Goal: Find specific page/section: Find specific page/section

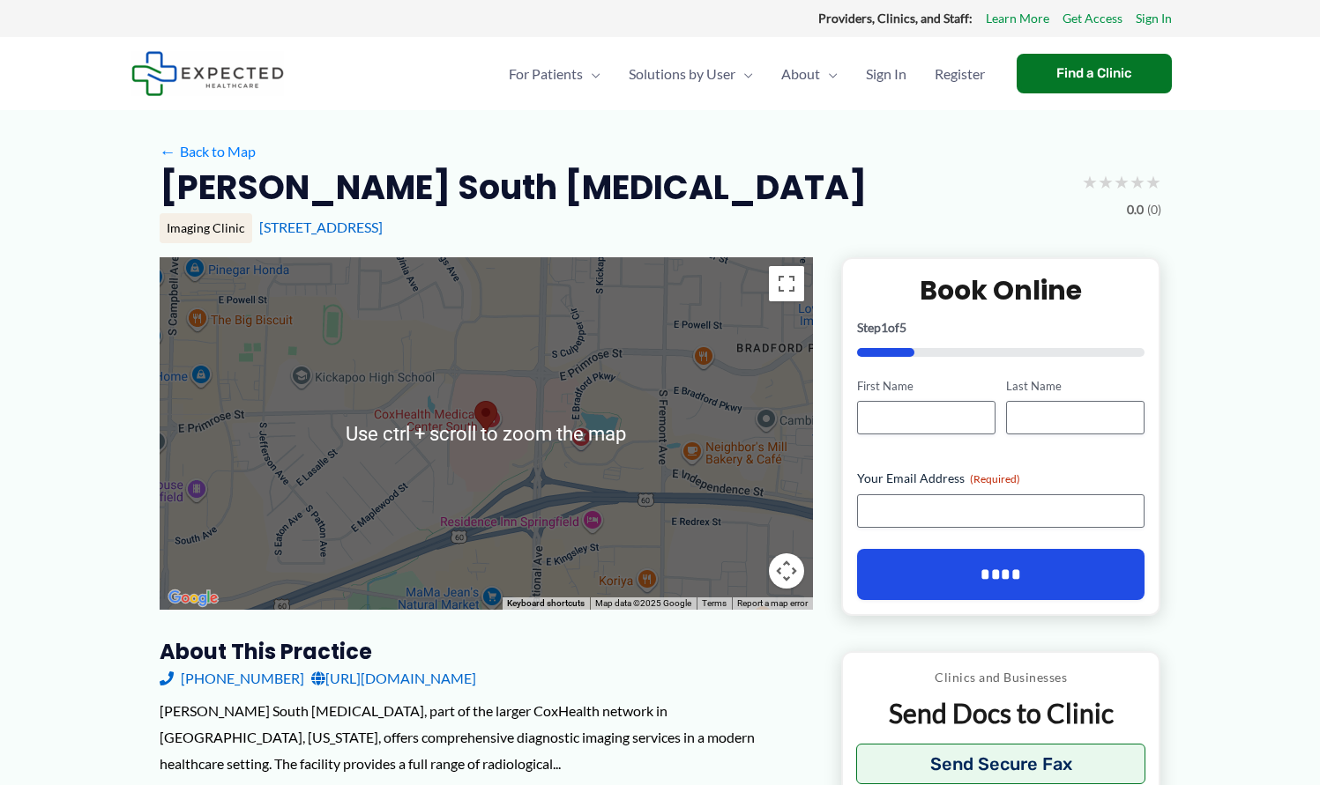
click at [444, 526] on div at bounding box center [486, 433] width 653 height 353
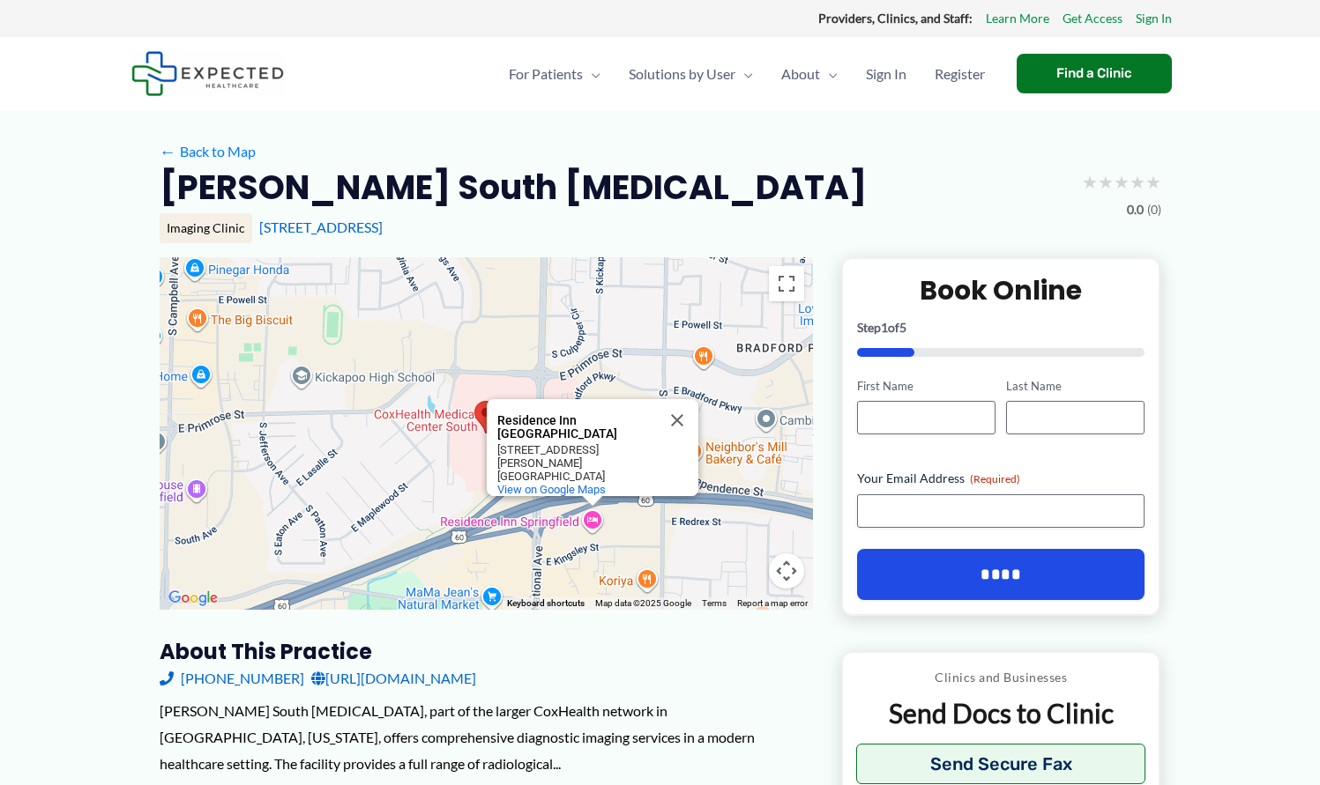
click at [434, 507] on div "Residence Inn [GEOGRAPHIC_DATA] [GEOGRAPHIC_DATA] [STREET_ADDRESS][PERSON_NAME]…" at bounding box center [486, 433] width 653 height 353
click at [674, 420] on button "Close" at bounding box center [677, 420] width 42 height 42
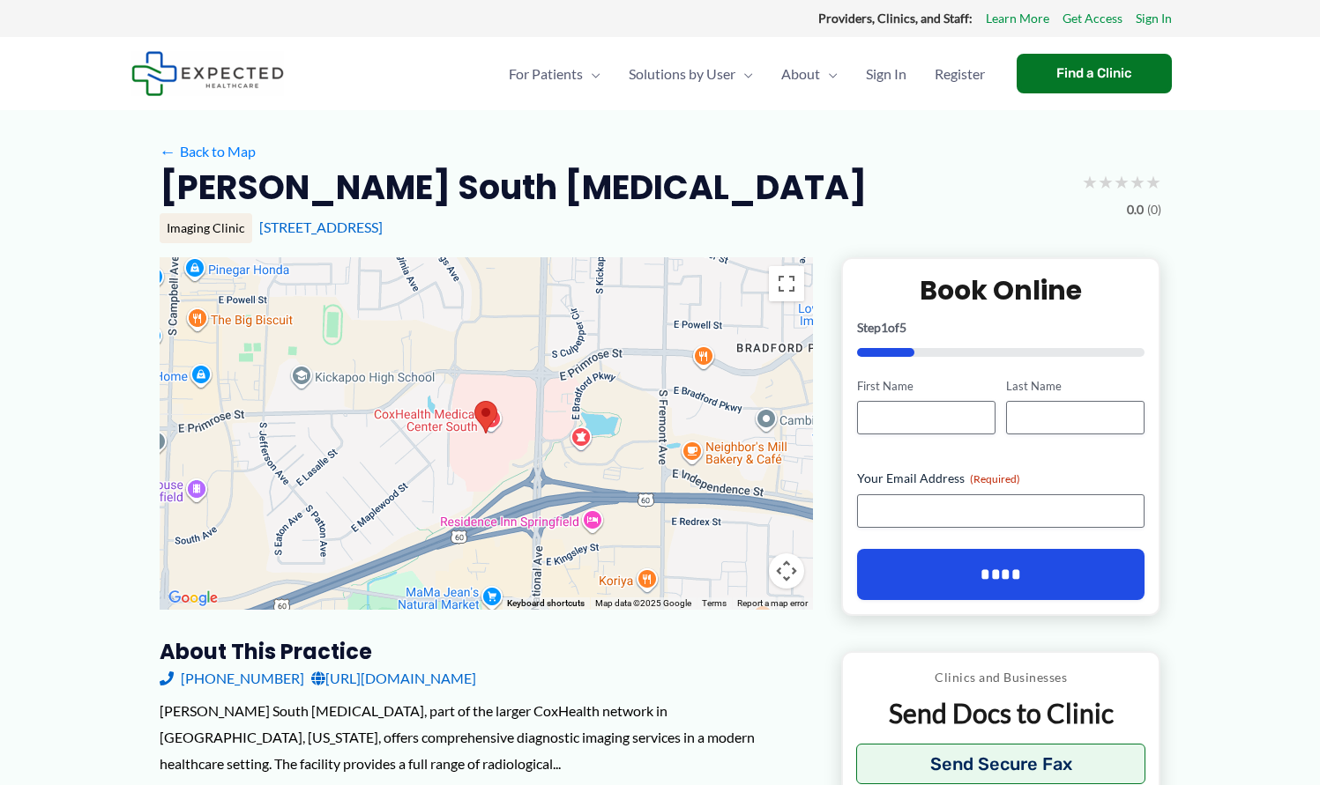
click at [435, 432] on div at bounding box center [486, 433] width 653 height 353
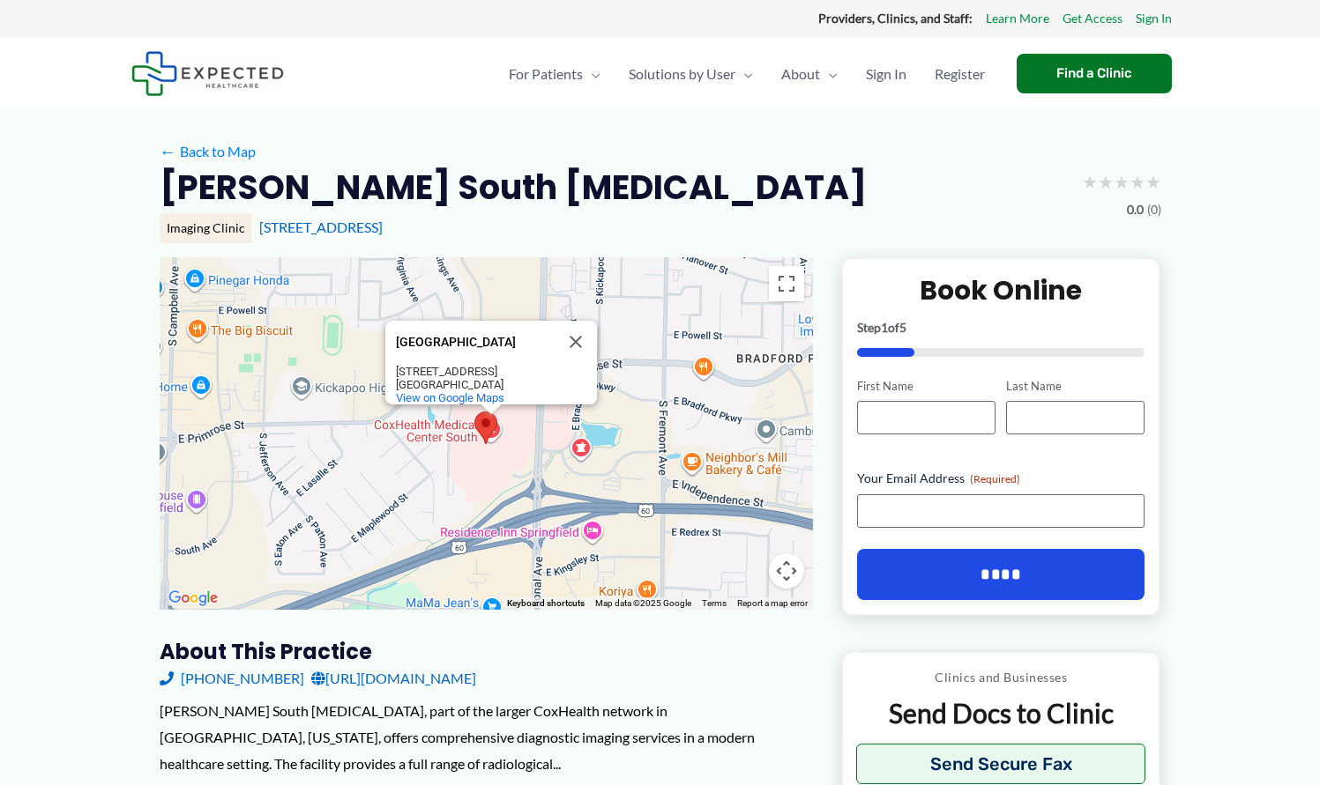
click at [435, 432] on div "[GEOGRAPHIC_DATA] [GEOGRAPHIC_DATA][STREET_ADDRESS] View on Google Maps" at bounding box center [486, 433] width 653 height 353
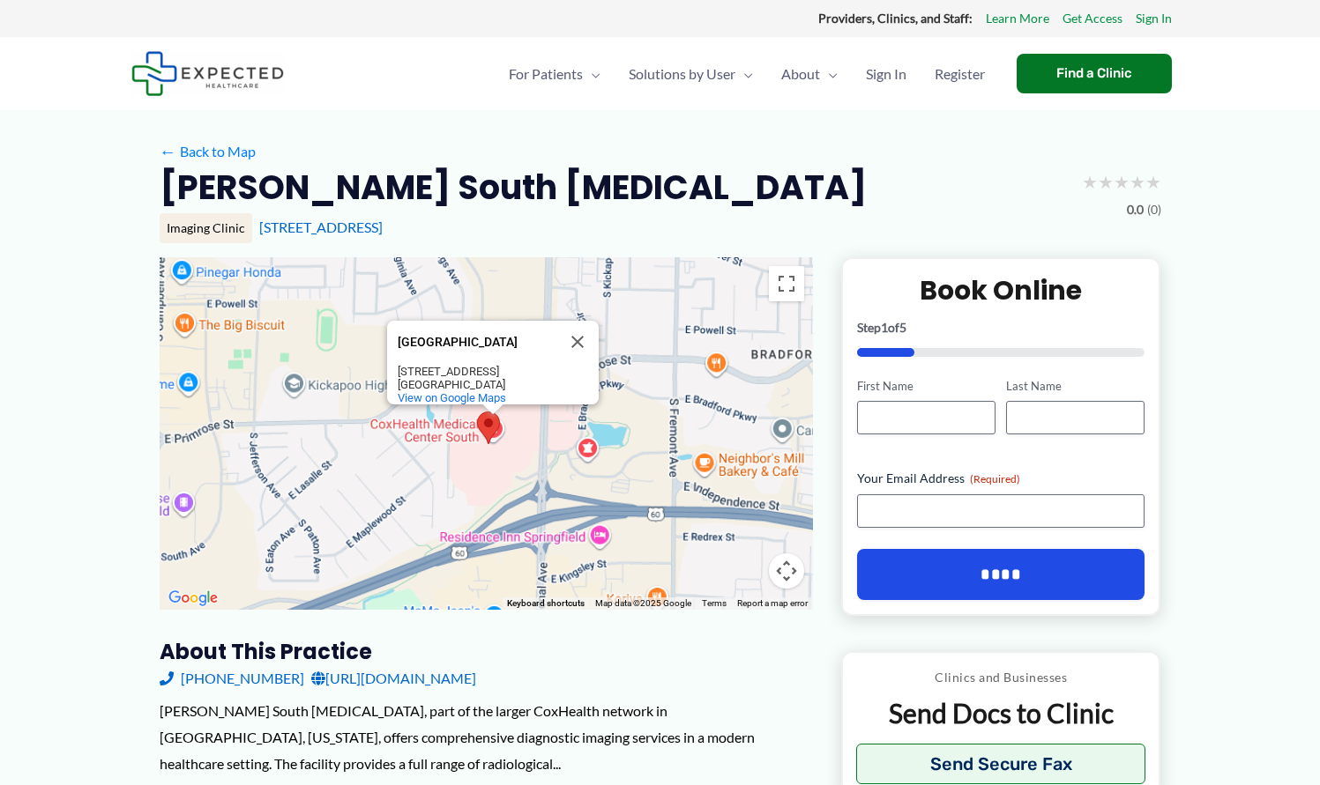
click at [435, 432] on div "[GEOGRAPHIC_DATA] [GEOGRAPHIC_DATA][STREET_ADDRESS] View on Google Maps" at bounding box center [486, 433] width 653 height 353
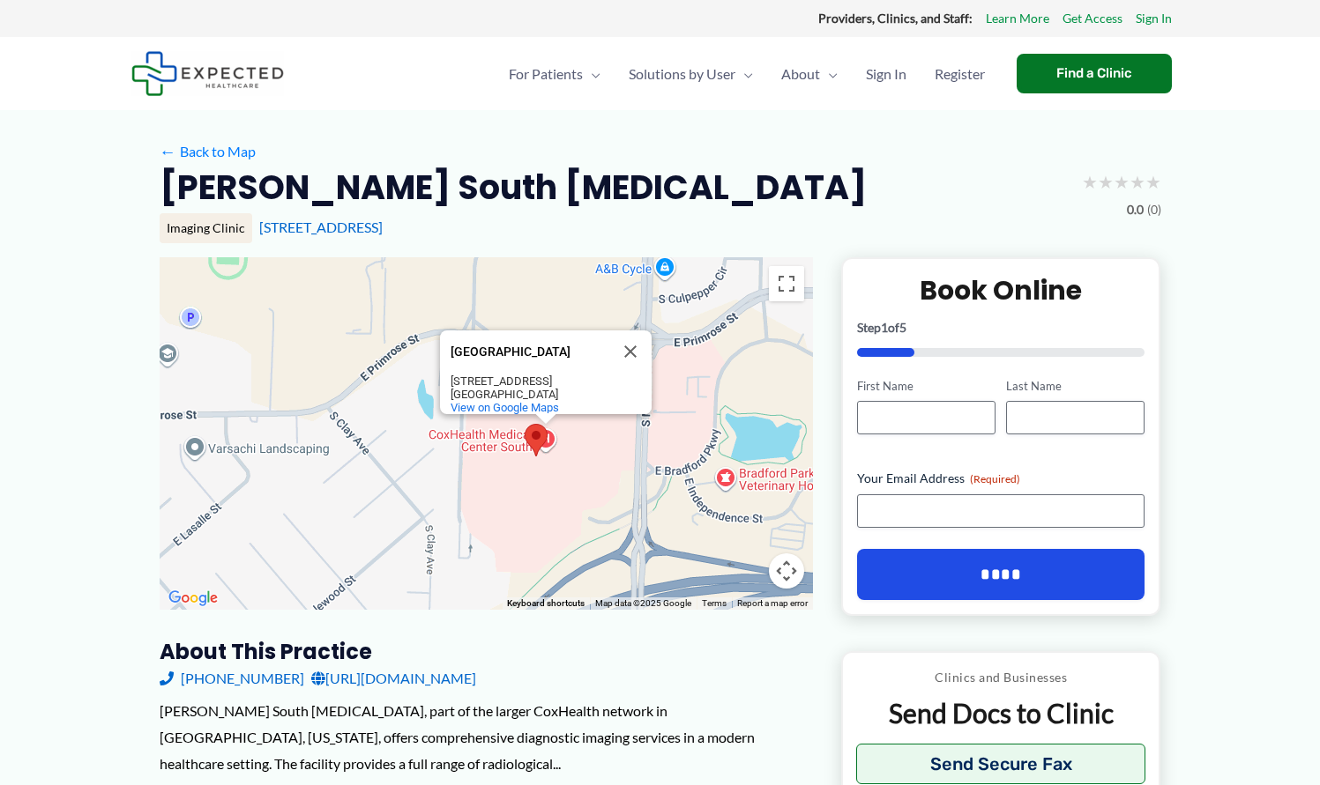
click at [435, 432] on div "[GEOGRAPHIC_DATA] [GEOGRAPHIC_DATA][STREET_ADDRESS] View on Google Maps" at bounding box center [486, 433] width 653 height 353
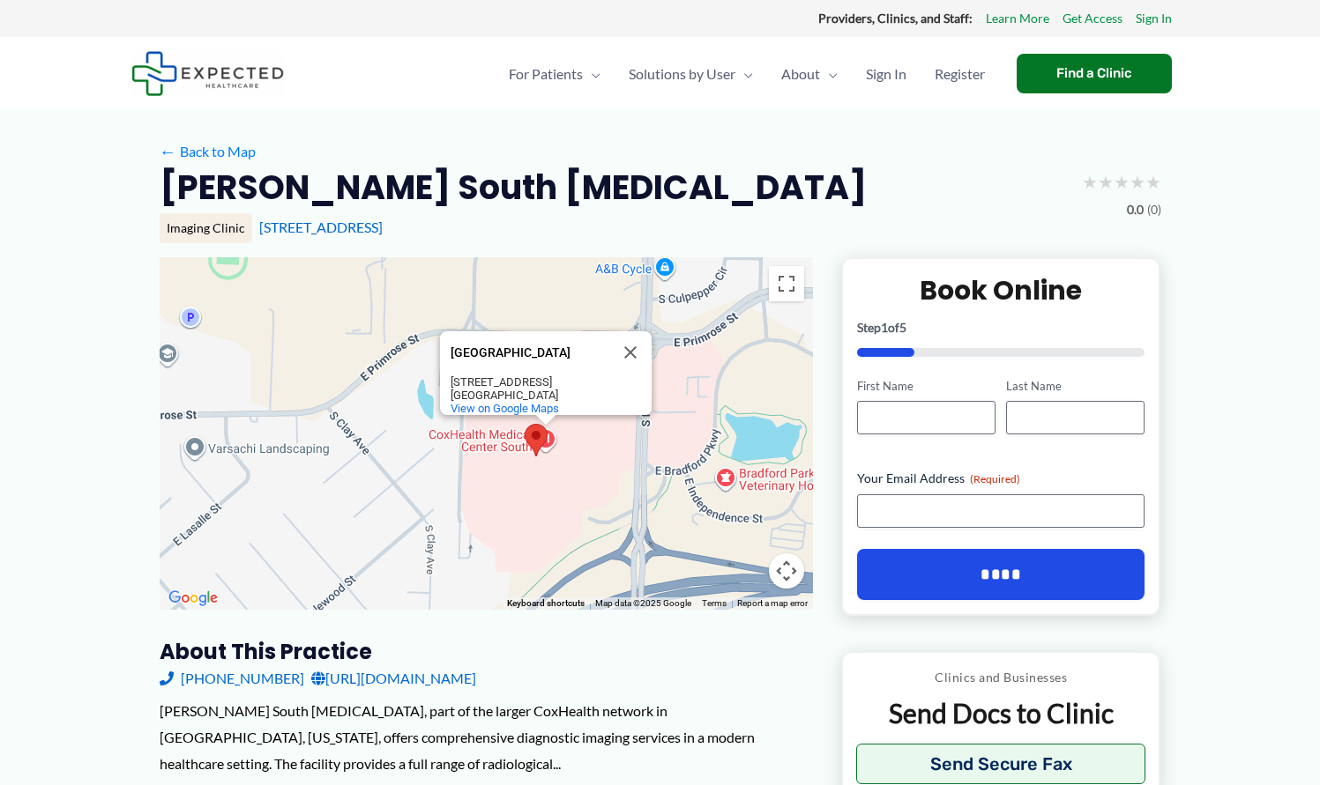
click at [435, 432] on div "[GEOGRAPHIC_DATA] [GEOGRAPHIC_DATA][STREET_ADDRESS] View on Google Maps" at bounding box center [486, 433] width 653 height 353
click at [785, 289] on button "Toggle fullscreen view" at bounding box center [786, 283] width 35 height 35
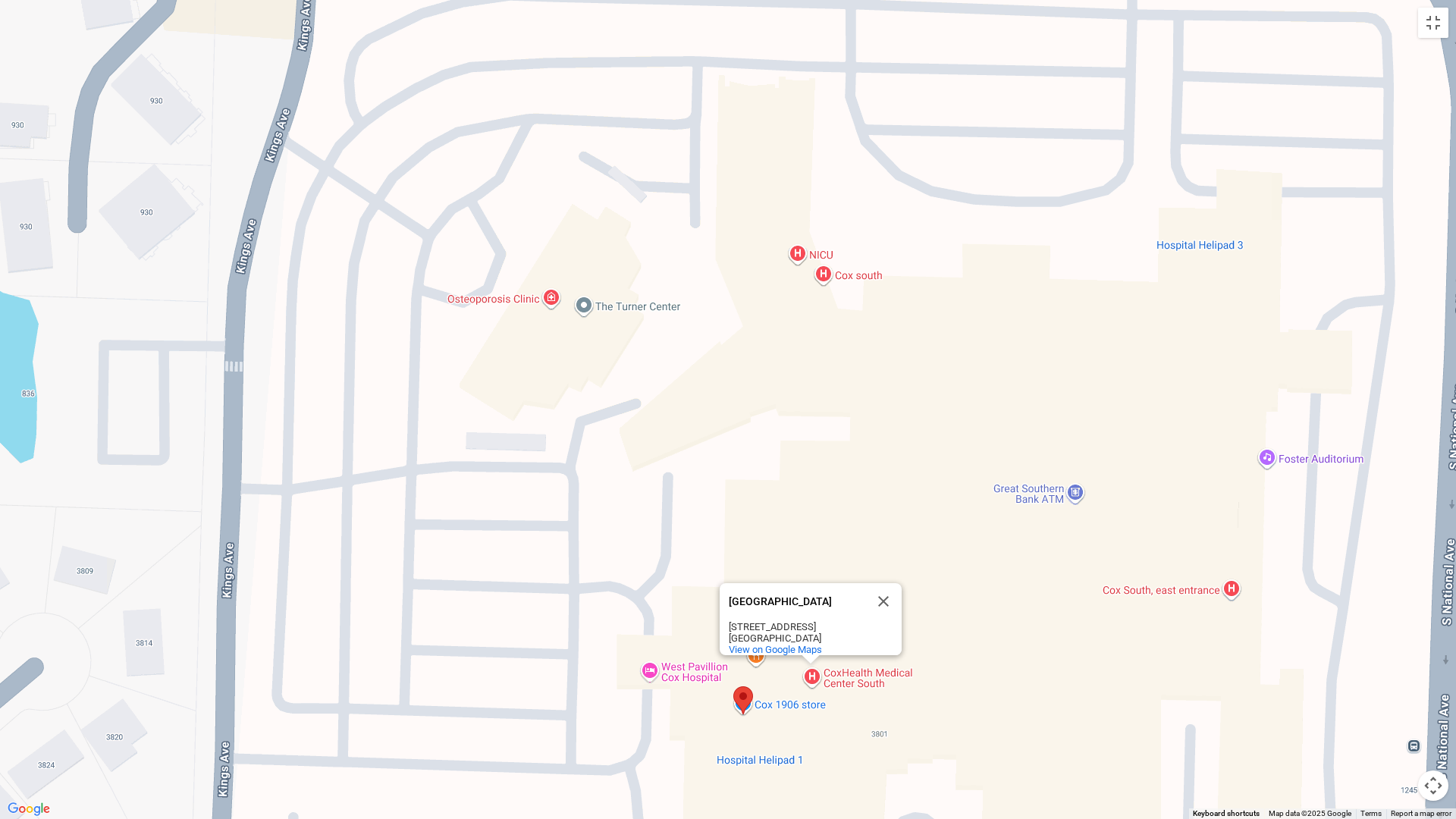
drag, startPoint x: 691, startPoint y: 323, endPoint x: 676, endPoint y: 722, distance: 399.3
click at [679, 675] on div "[GEOGRAPHIC_DATA] [GEOGRAPHIC_DATA][STREET_ADDRESS] View on Google Maps" at bounding box center [728, 410] width 1456 height 819
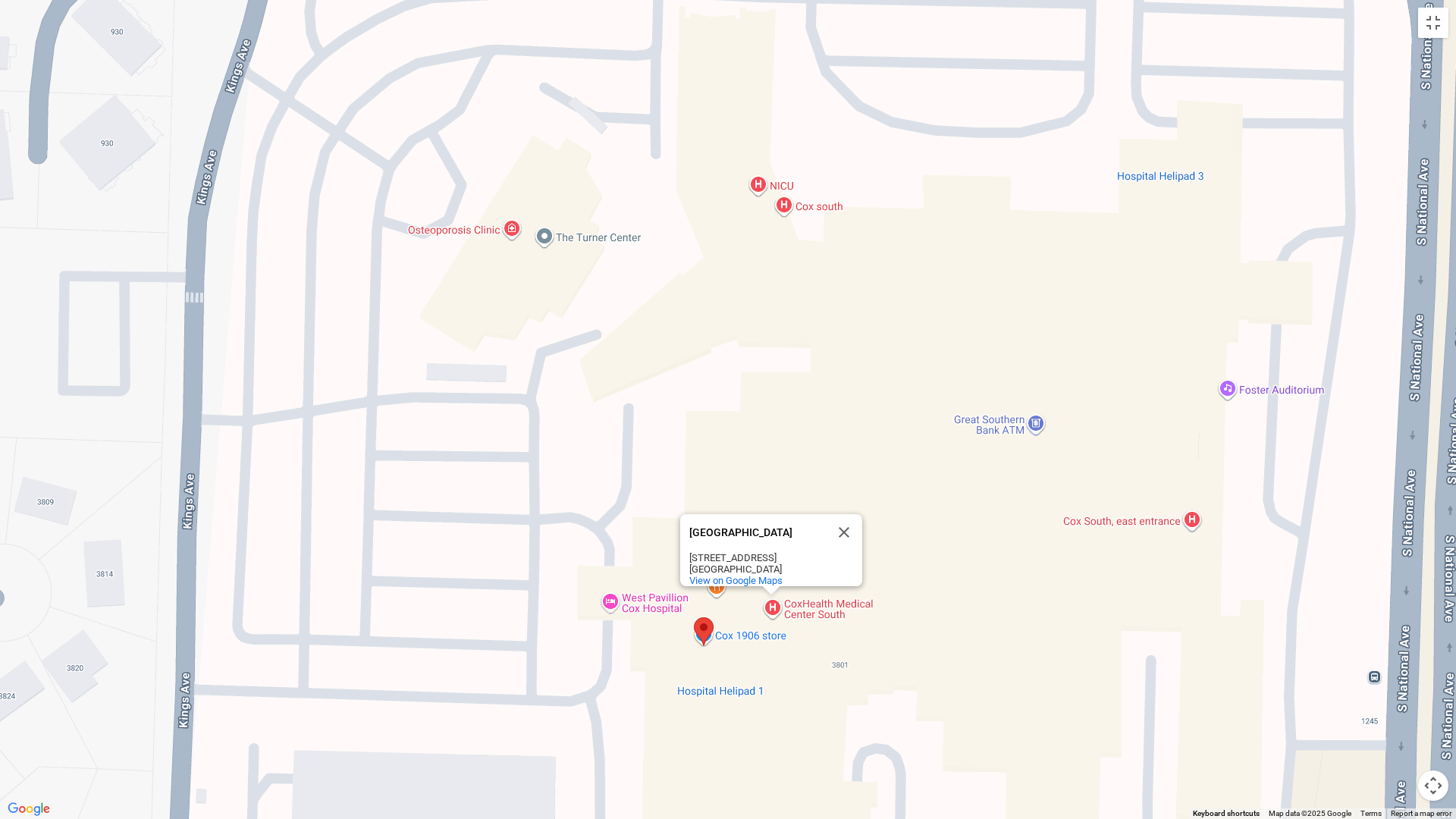
click at [625, 641] on div "[GEOGRAPHIC_DATA] [GEOGRAPHIC_DATA][STREET_ADDRESS] View on Google Maps" at bounding box center [728, 410] width 1456 height 819
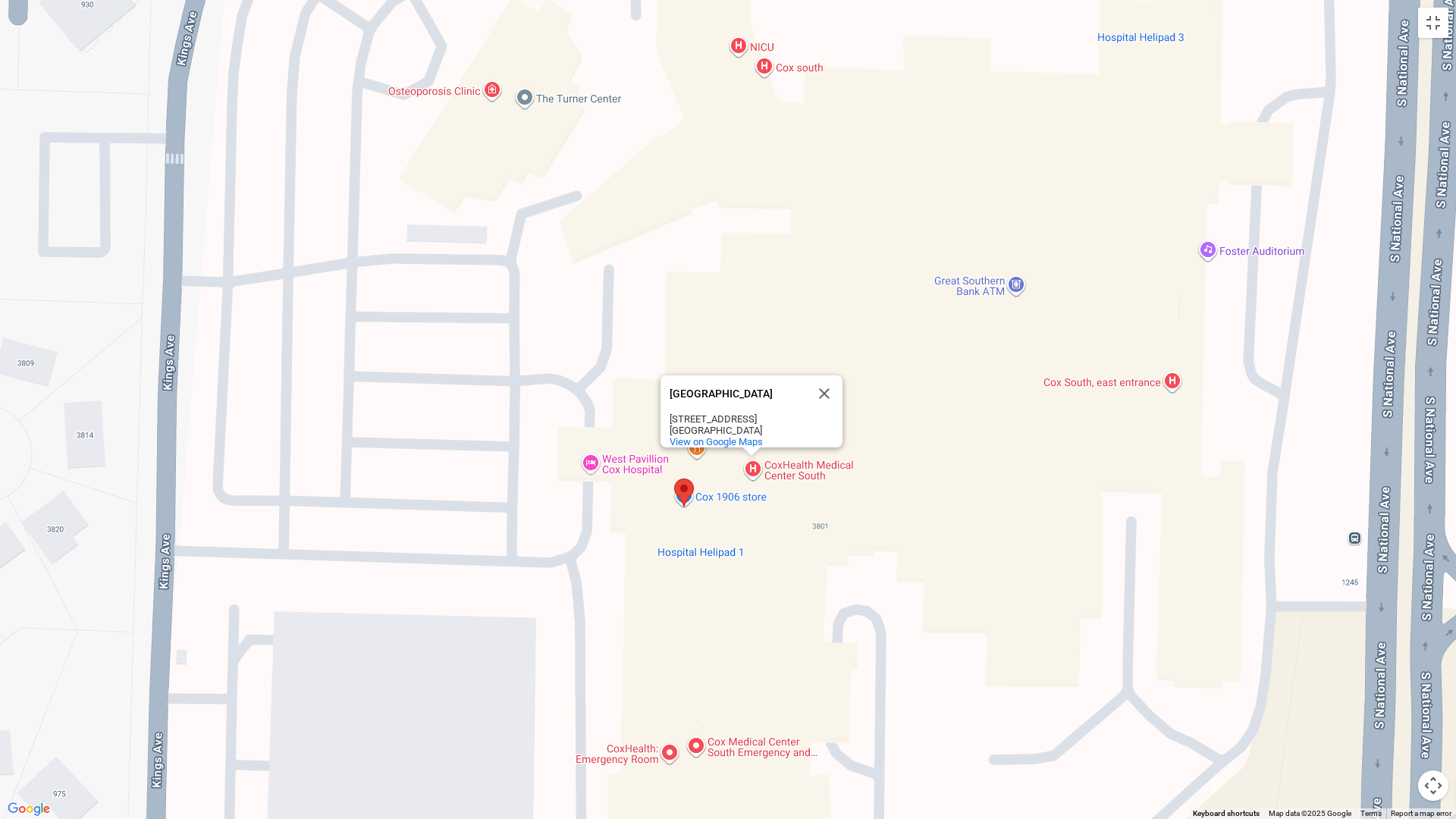
drag, startPoint x: 674, startPoint y: 643, endPoint x: 647, endPoint y: 502, distance: 143.6
click at [647, 502] on div "[GEOGRAPHIC_DATA] [GEOGRAPHIC_DATA][STREET_ADDRESS] View on Google Maps" at bounding box center [728, 410] width 1456 height 819
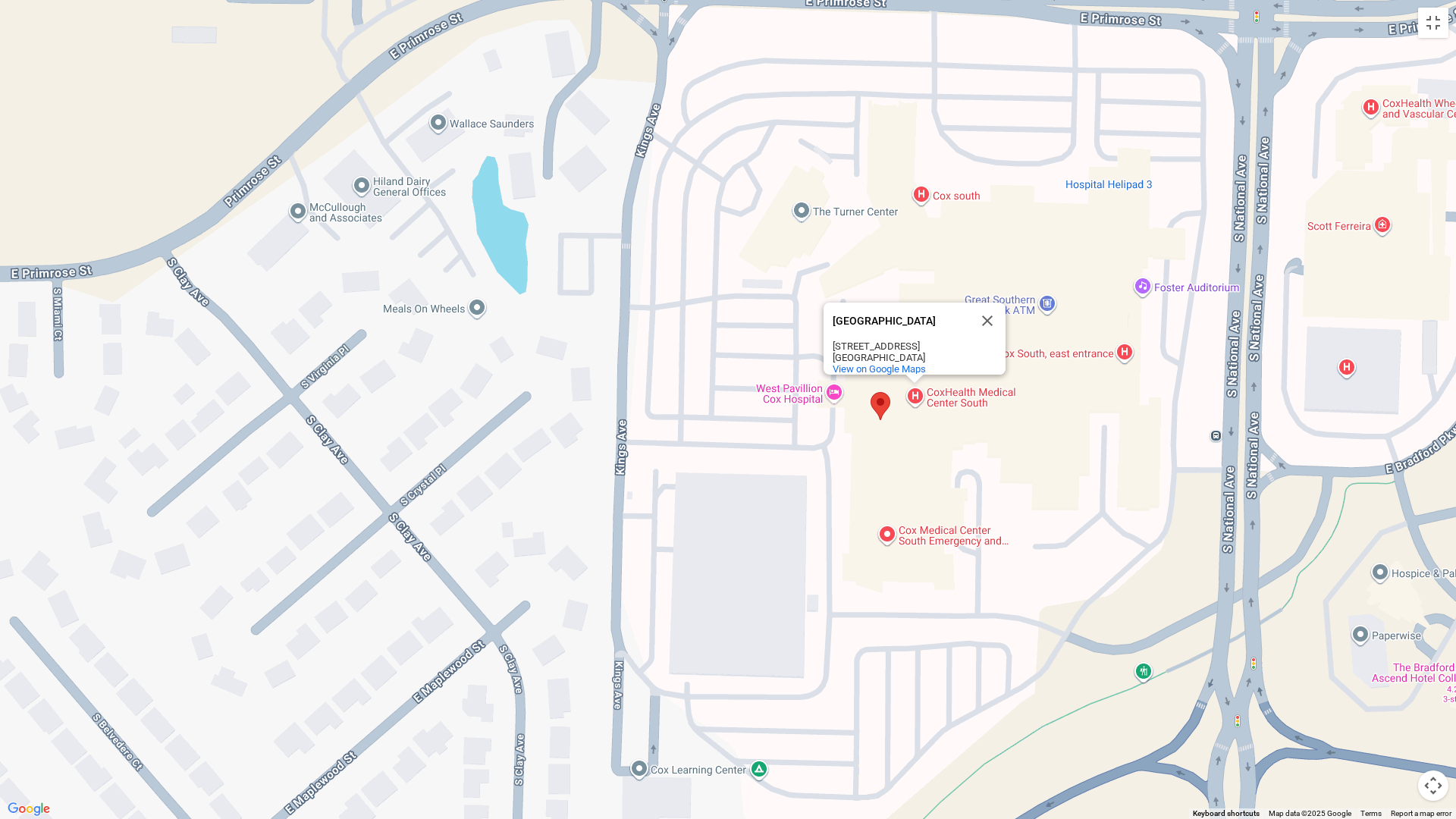
drag, startPoint x: 923, startPoint y: 394, endPoint x: 242, endPoint y: 362, distance: 681.8
click at [242, 362] on div "[GEOGRAPHIC_DATA] [GEOGRAPHIC_DATA][STREET_ADDRESS] View on Google Maps" at bounding box center [728, 410] width 1456 height 819
click at [985, 311] on button "Close" at bounding box center [988, 321] width 36 height 36
click at [1064, 354] on div at bounding box center [728, 410] width 1456 height 819
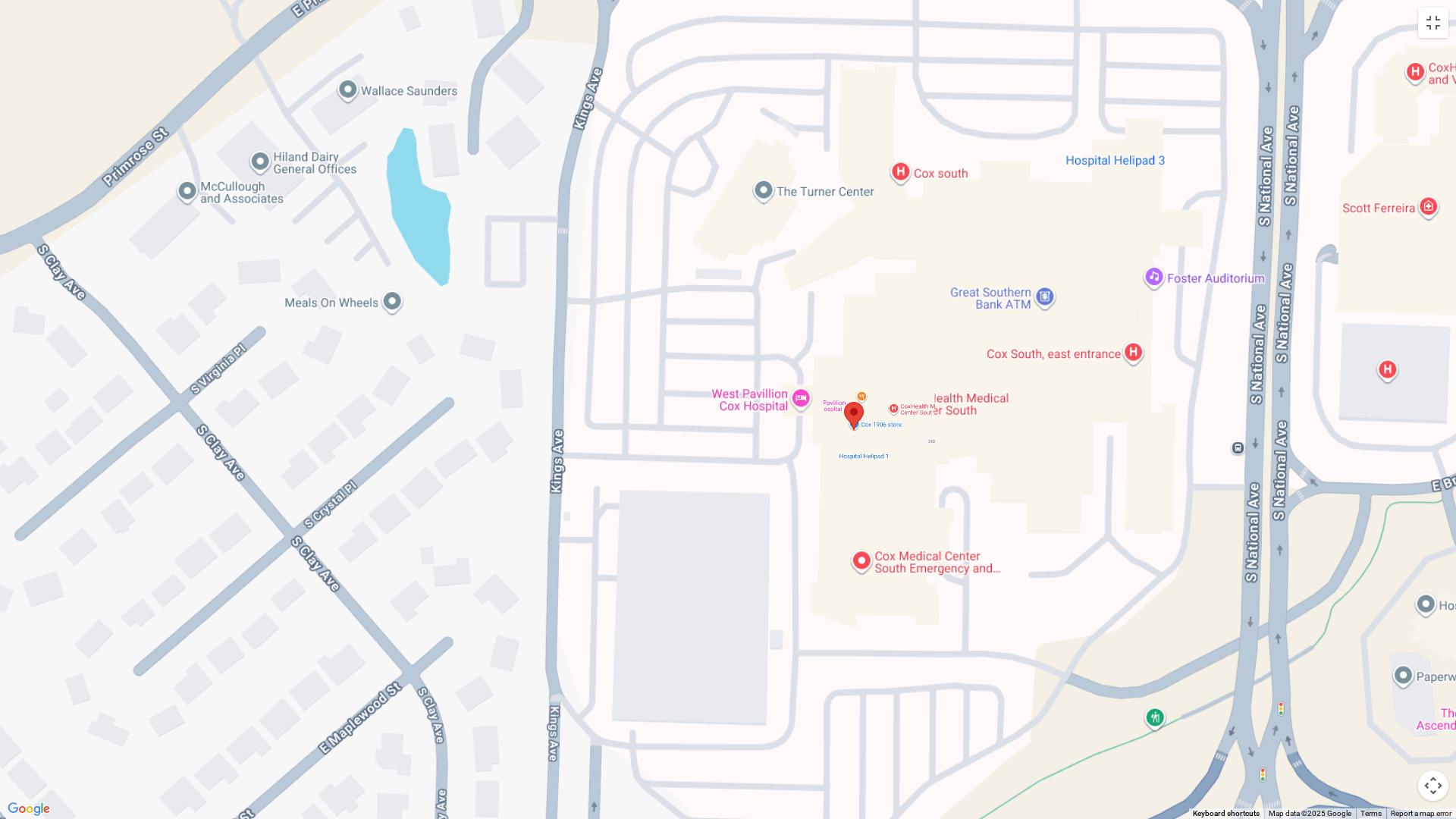
click at [1064, 354] on div at bounding box center [728, 410] width 1456 height 819
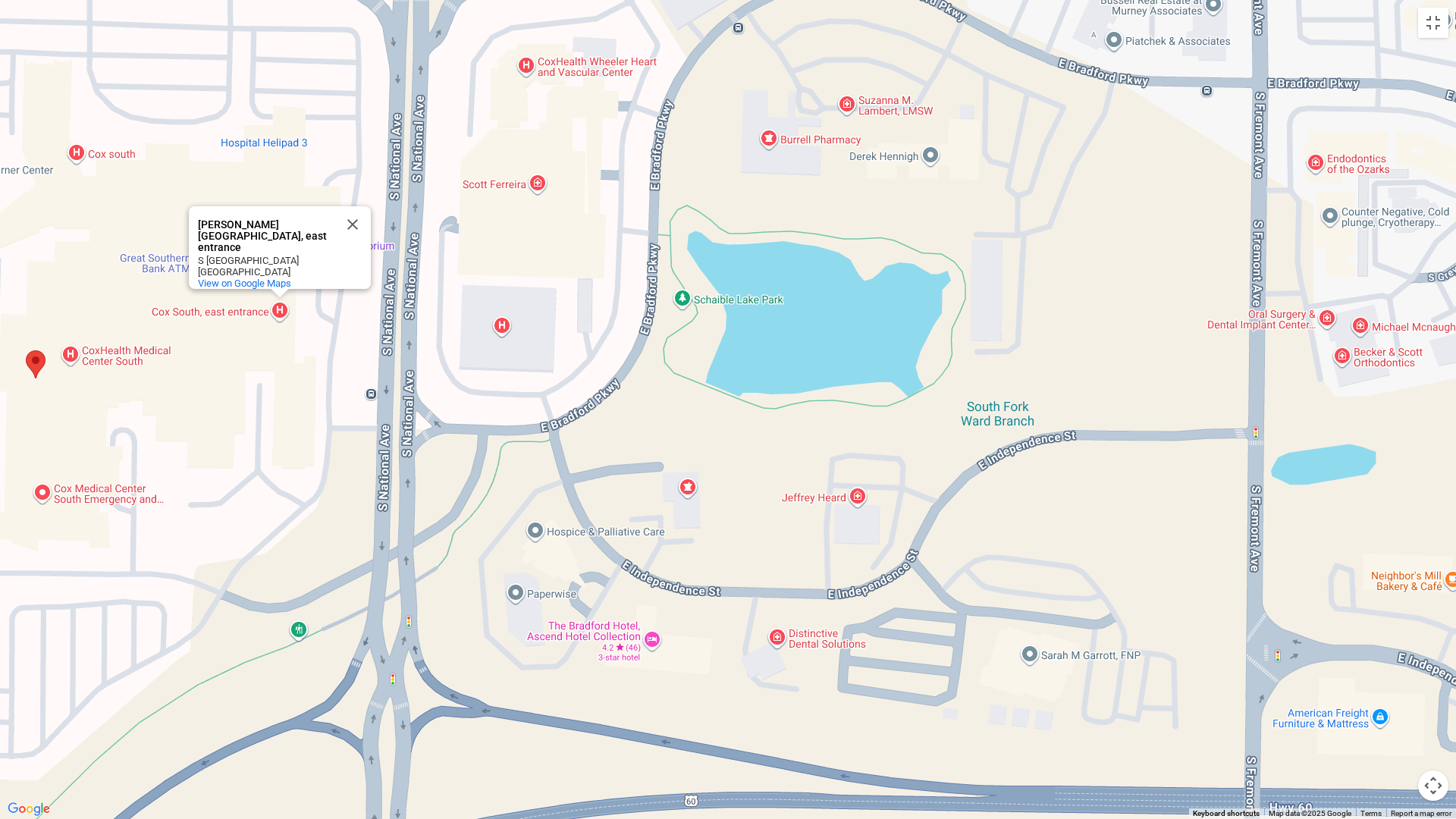
click at [628, 656] on div "[PERSON_NAME][GEOGRAPHIC_DATA], east entrance [PERSON_NAME][GEOGRAPHIC_DATA], e…" at bounding box center [728, 410] width 1456 height 819
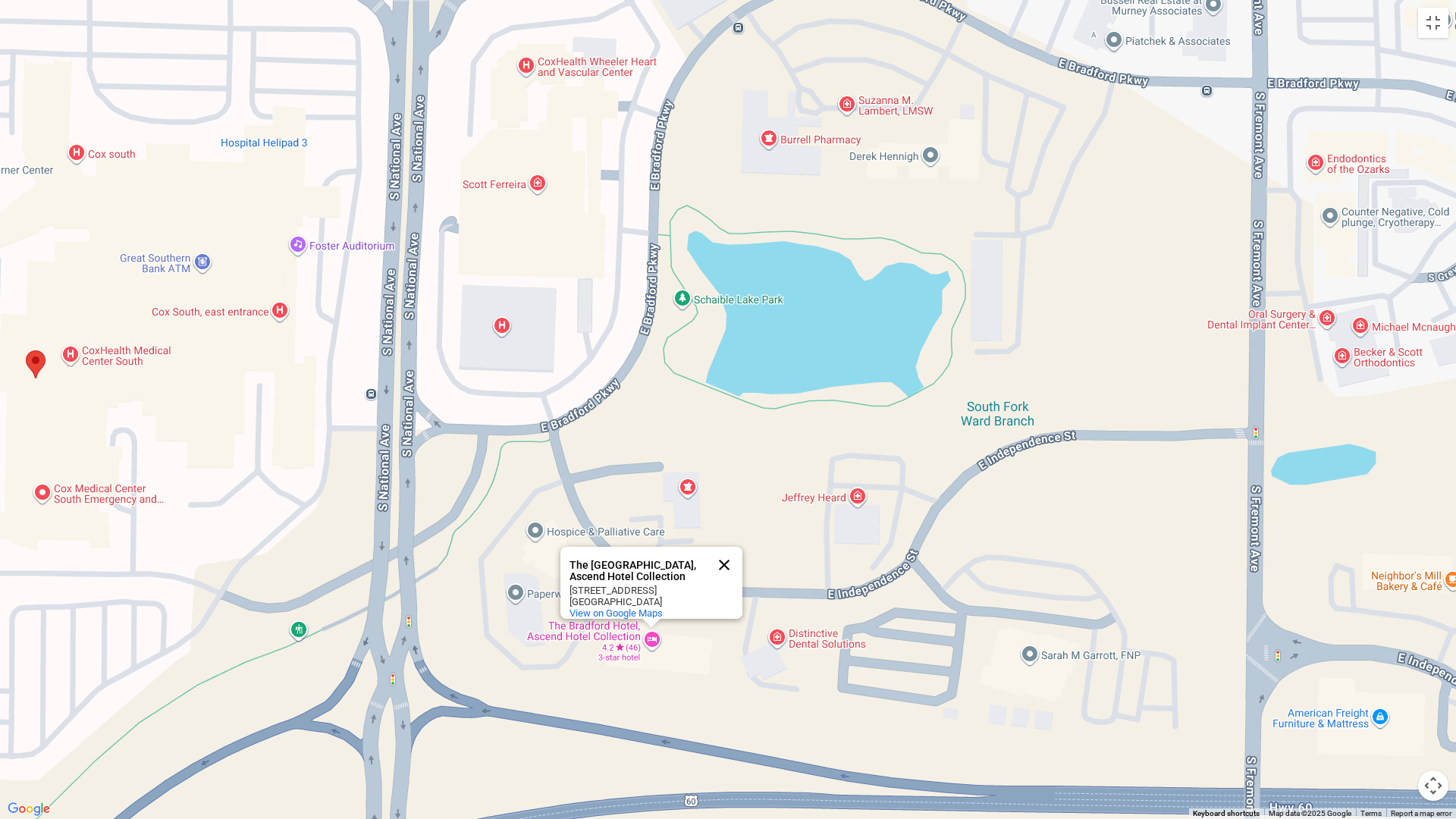
click at [724, 555] on button "Close" at bounding box center [725, 565] width 36 height 36
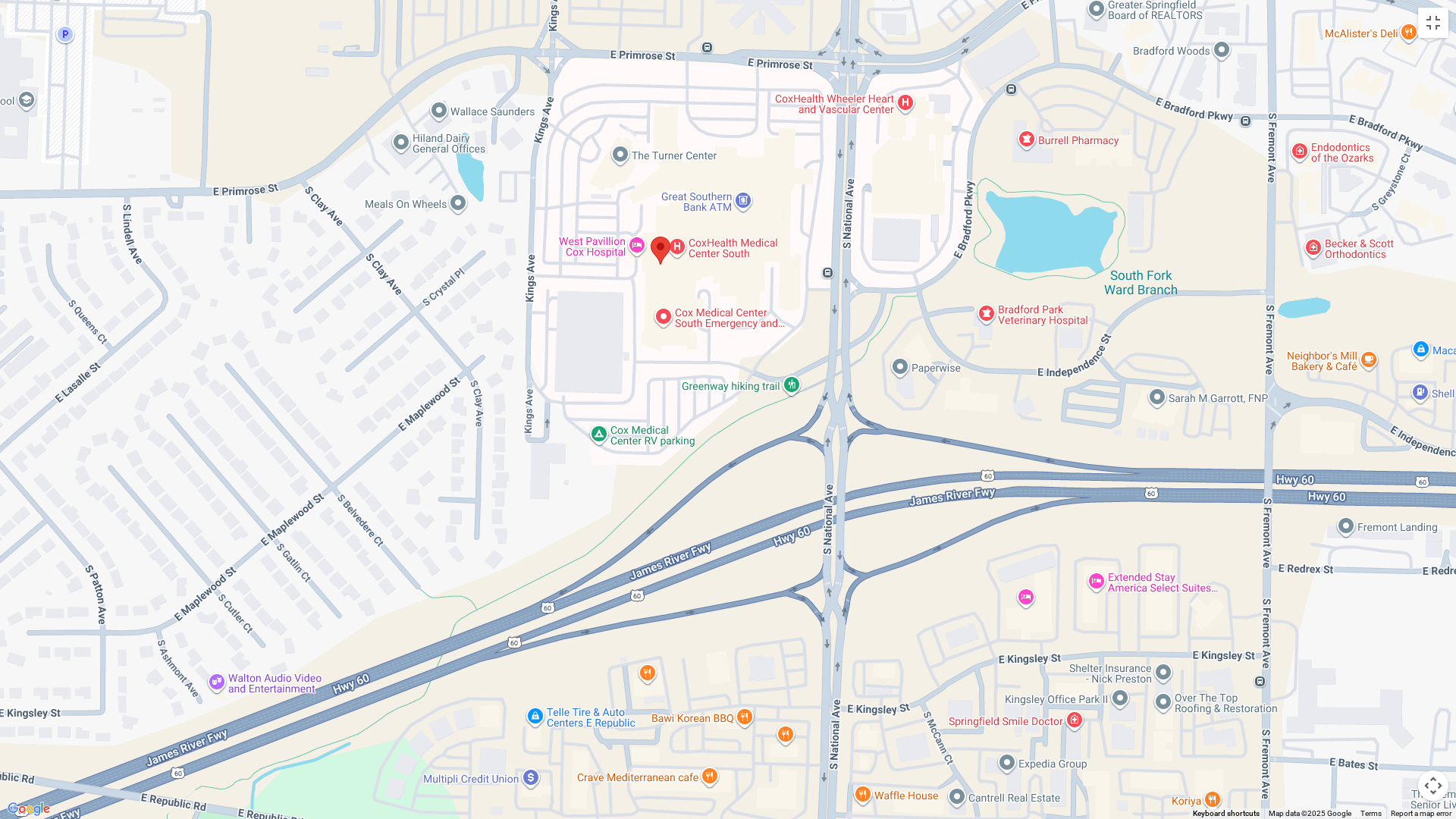
drag, startPoint x: 579, startPoint y: 672, endPoint x: 941, endPoint y: 449, distance: 425.2
click at [941, 449] on div at bounding box center [728, 410] width 1456 height 819
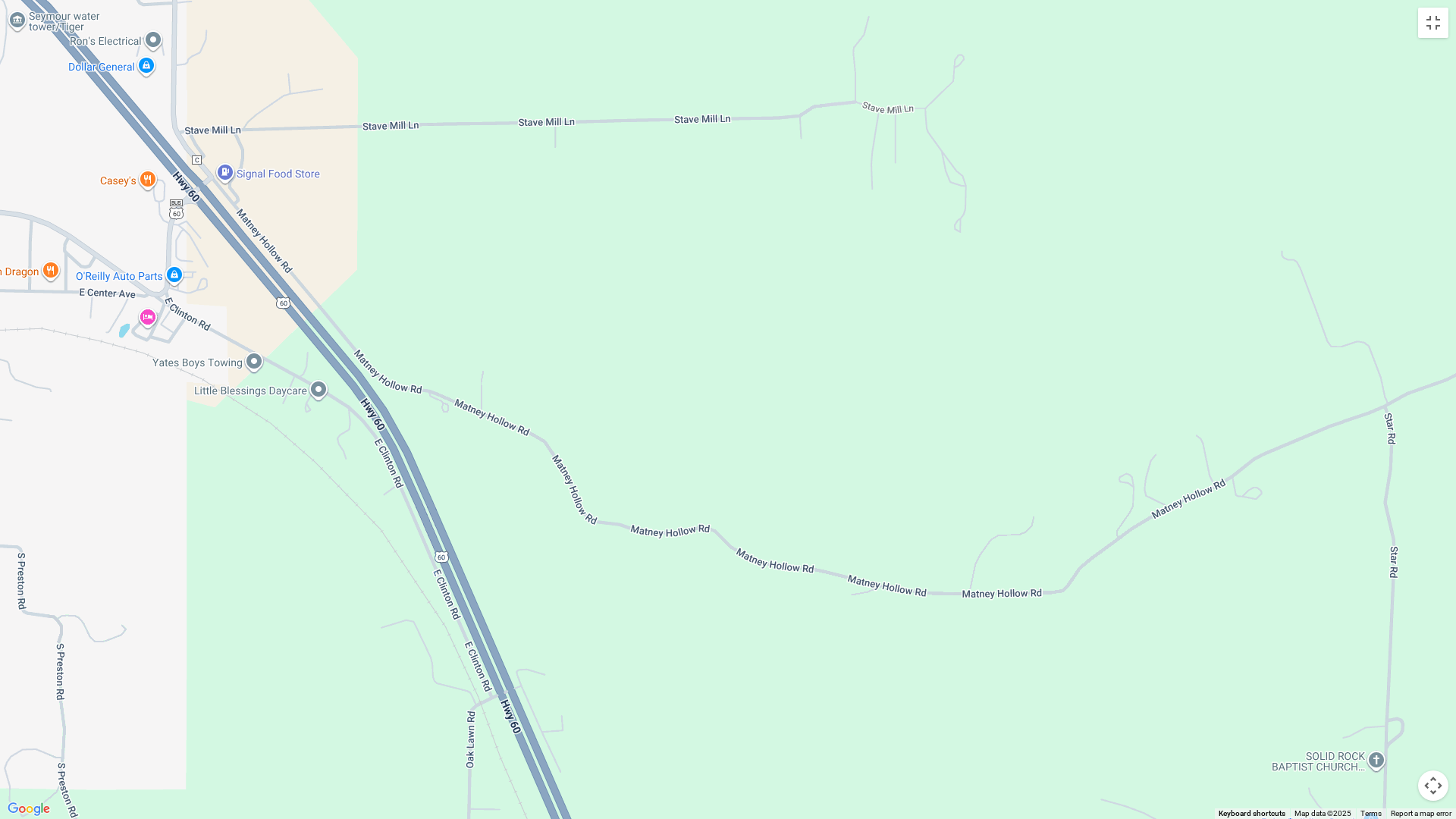
drag, startPoint x: 601, startPoint y: 195, endPoint x: 612, endPoint y: 650, distance: 455.1
click at [605, 675] on div at bounding box center [728, 410] width 1456 height 819
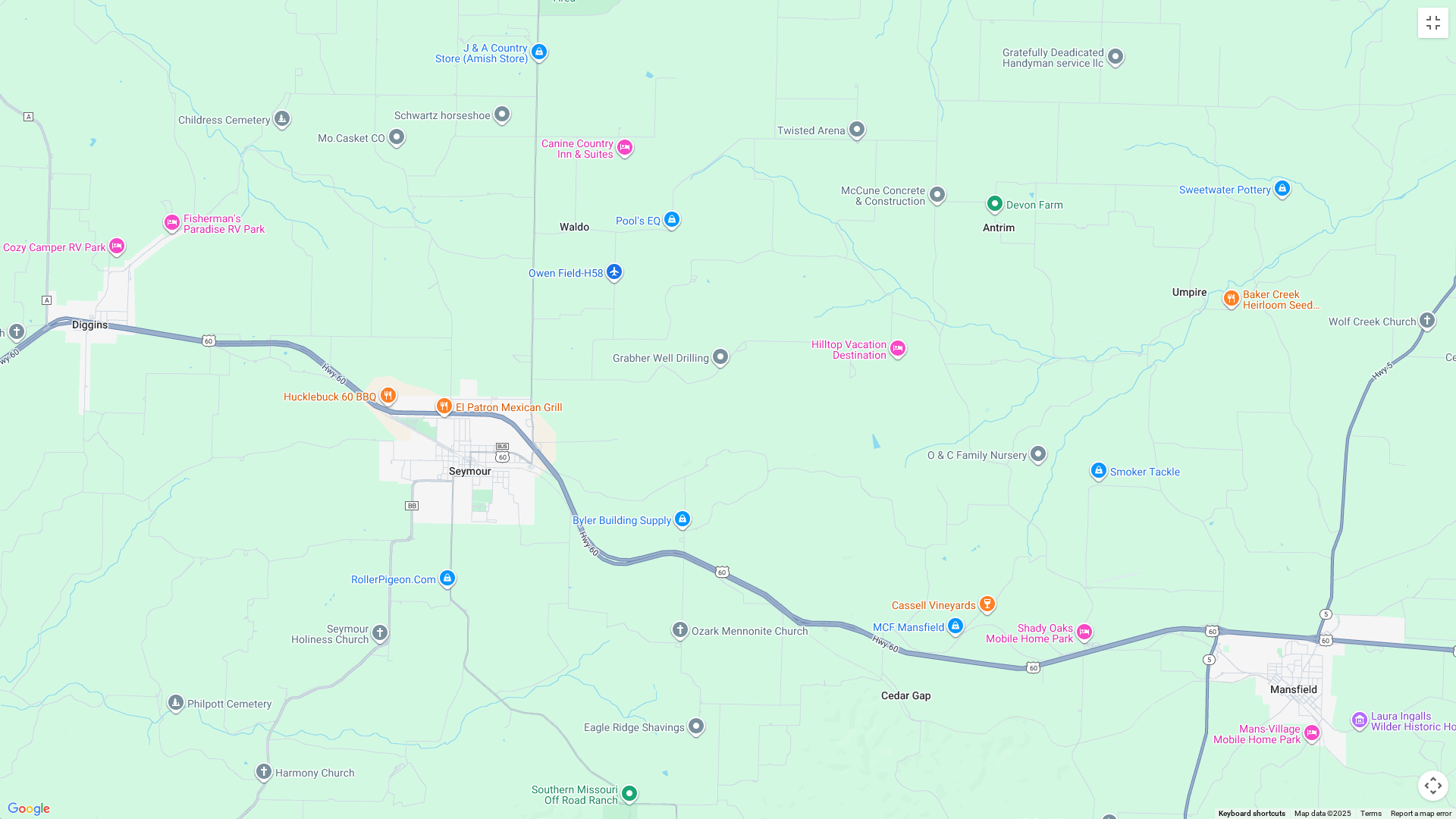
click at [618, 273] on div at bounding box center [728, 410] width 1456 height 819
click at [587, 240] on span "View on Google Maps" at bounding box center [579, 245] width 93 height 11
